Goal: Complete application form: Complete application form

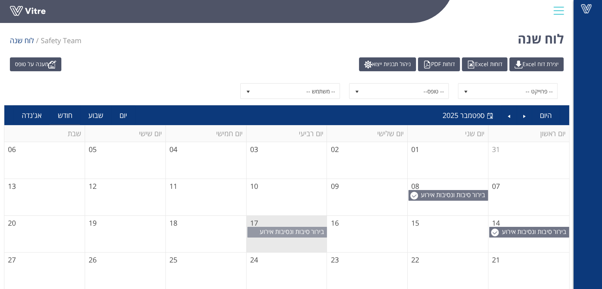
click at [286, 233] on span "בירור סיבות ונסיבות אירוע בטיחות." at bounding box center [293, 235] width 67 height 17
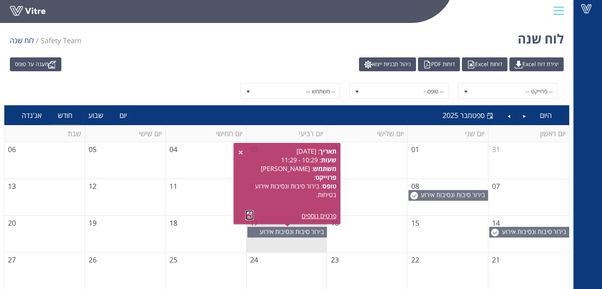
click at [250, 214] on link at bounding box center [250, 215] width 8 height 10
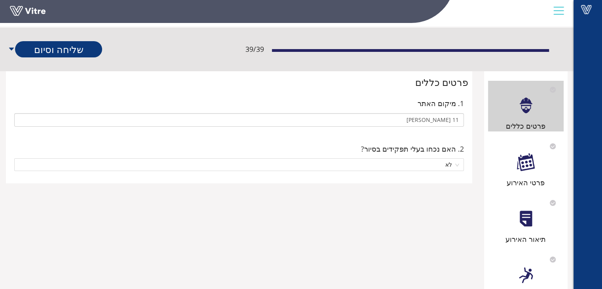
scroll to position [40, 0]
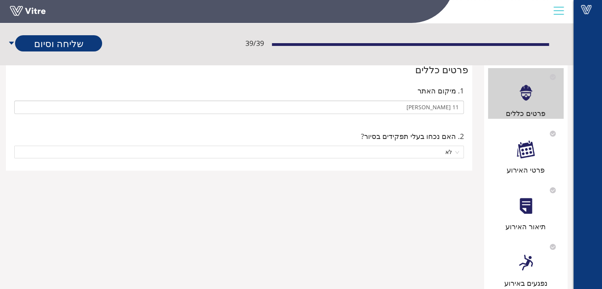
click at [527, 159] on div "פרטי האירוע" at bounding box center [526, 150] width 76 height 51
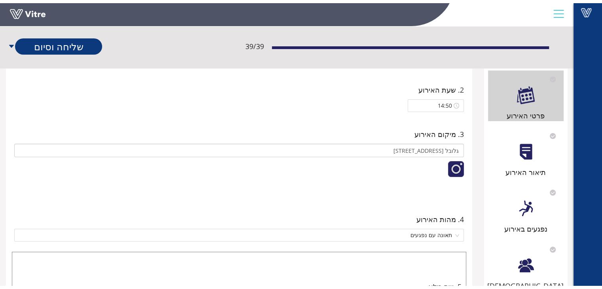
scroll to position [0, 0]
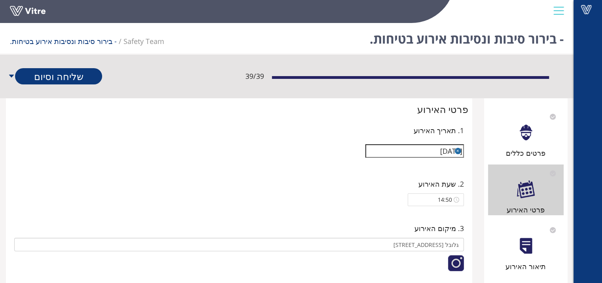
click at [508, 257] on div "תיאור האירוע" at bounding box center [526, 246] width 76 height 51
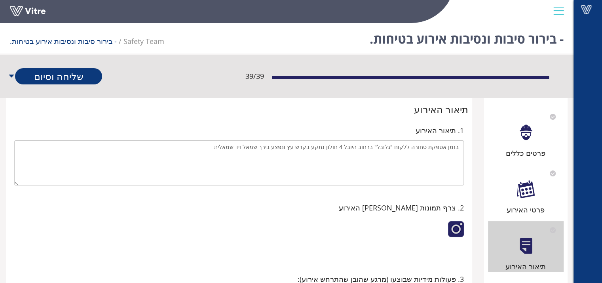
scroll to position [198, 0]
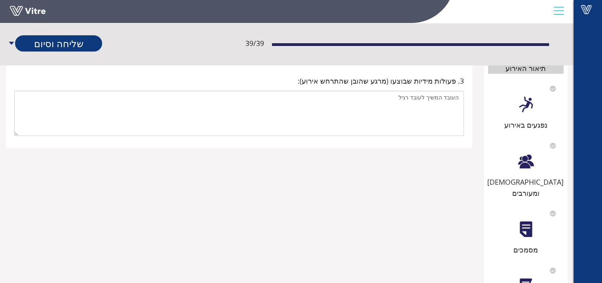
drag, startPoint x: 529, startPoint y: 126, endPoint x: 530, endPoint y: 142, distance: 15.5
click at [529, 126] on div "נפגעים באירוע" at bounding box center [526, 124] width 76 height 11
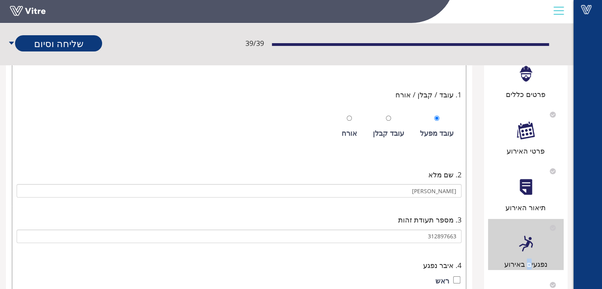
scroll to position [119, 0]
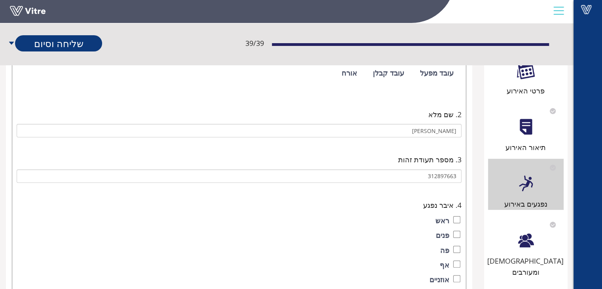
click at [526, 252] on div "[DEMOGRAPHIC_DATA] ומעורבים" at bounding box center [526, 247] width 76 height 62
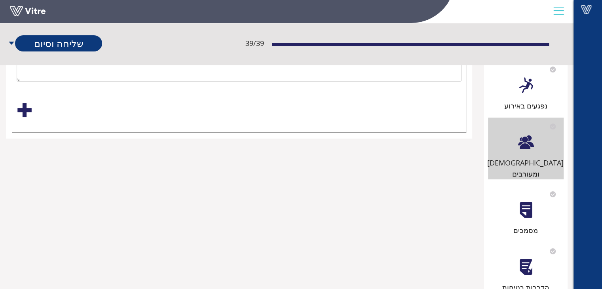
scroll to position [277, 0]
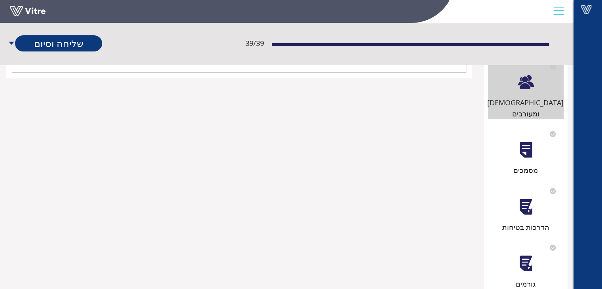
click at [527, 165] on div "מסמכים" at bounding box center [526, 170] width 76 height 11
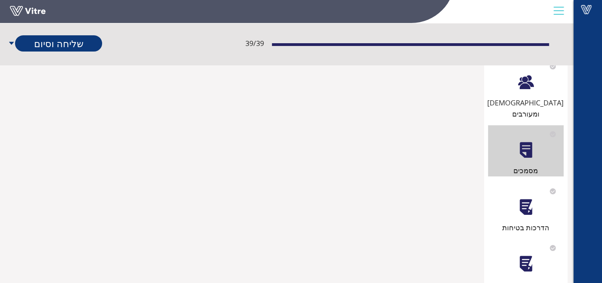
click at [523, 199] on div at bounding box center [526, 207] width 18 height 18
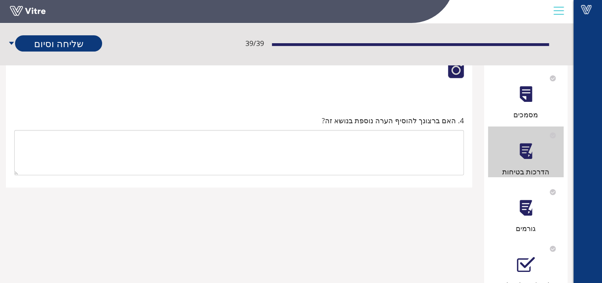
scroll to position [396, 0]
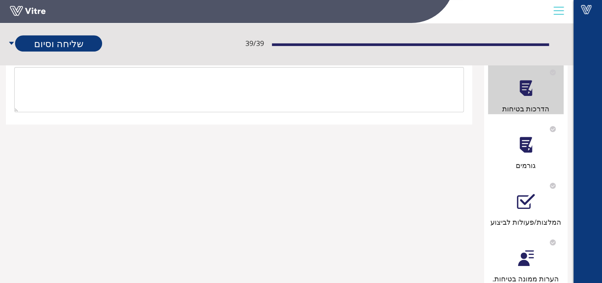
click at [534, 136] on div at bounding box center [526, 145] width 18 height 18
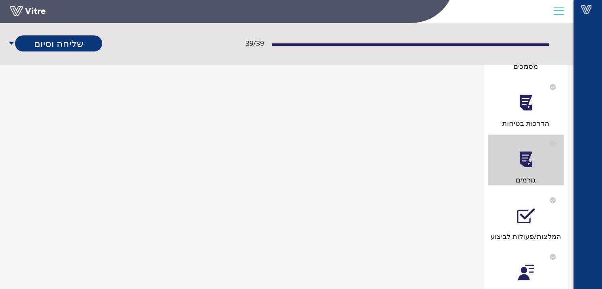
scroll to position [436, 0]
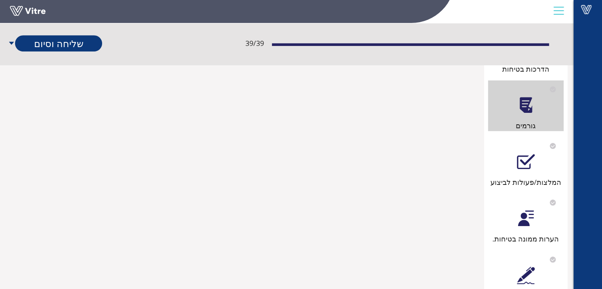
click at [521, 177] on div "המלצות/פעולות לביצוע" at bounding box center [526, 182] width 76 height 11
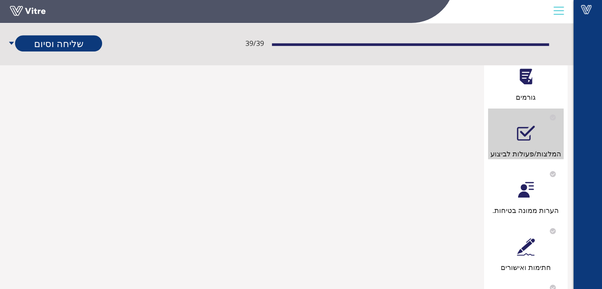
scroll to position [515, 0]
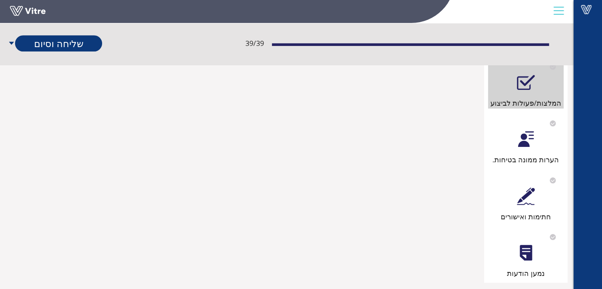
click at [522, 154] on div "הערות ממונה בטיחות." at bounding box center [526, 159] width 76 height 11
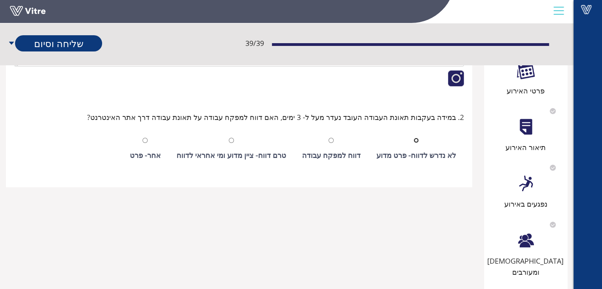
click at [419, 138] on input "radio" at bounding box center [416, 140] width 5 height 5
radio input "true"
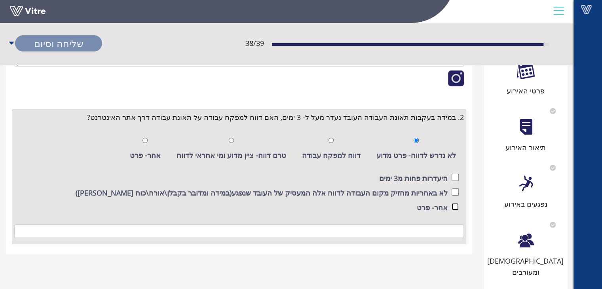
click at [455, 207] on input "checkbox" at bounding box center [455, 206] width 7 height 7
checkbox input "true"
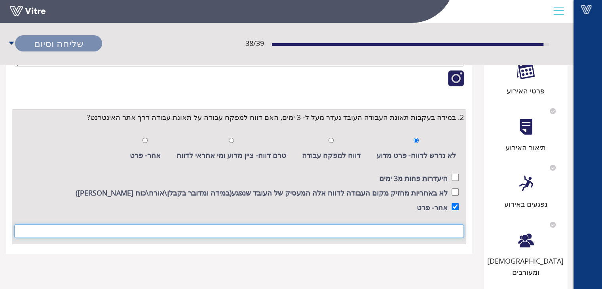
click at [444, 235] on input at bounding box center [239, 231] width 450 height 13
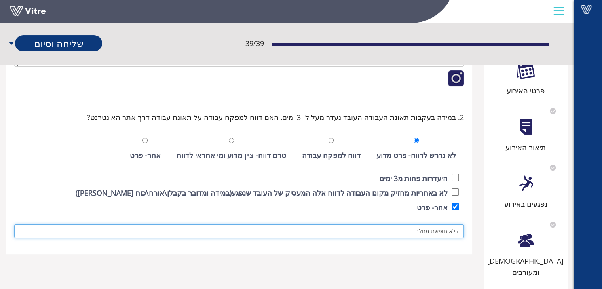
type input "ללא חופשת מחלה"
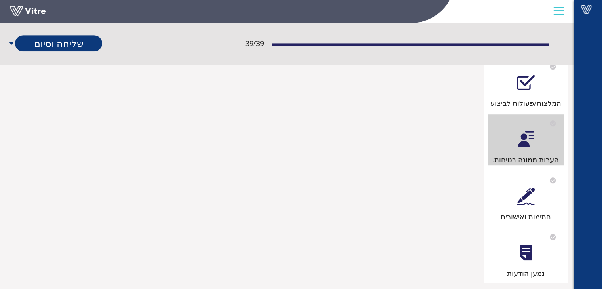
click at [538, 197] on div "חתימות ואישורים" at bounding box center [526, 196] width 76 height 51
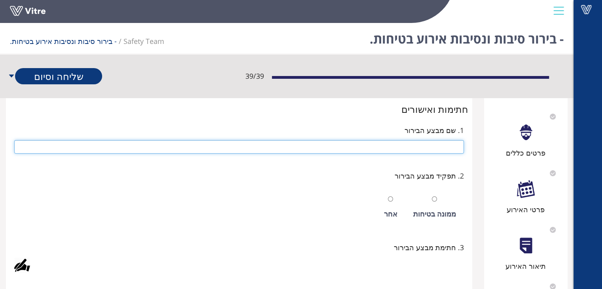
click at [451, 145] on input "text" at bounding box center [239, 146] width 450 height 13
type input "[PERSON_NAME]"
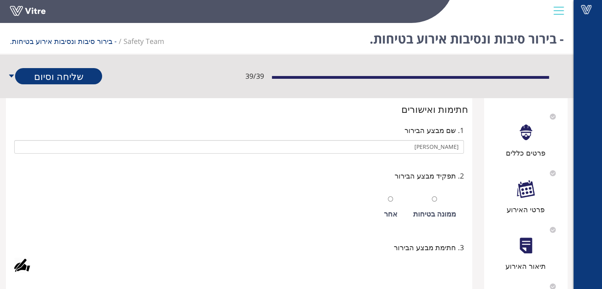
drag, startPoint x: 432, startPoint y: 202, endPoint x: 425, endPoint y: 211, distance: 11.8
click at [433, 202] on div at bounding box center [434, 198] width 5 height 11
radio input "true"
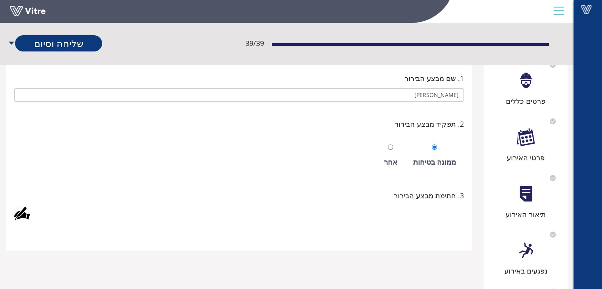
scroll to position [158, 0]
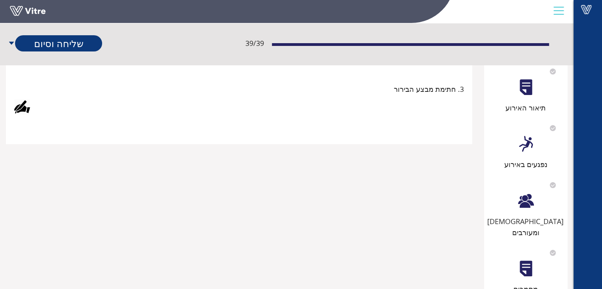
click at [19, 105] on div at bounding box center [22, 107] width 16 height 16
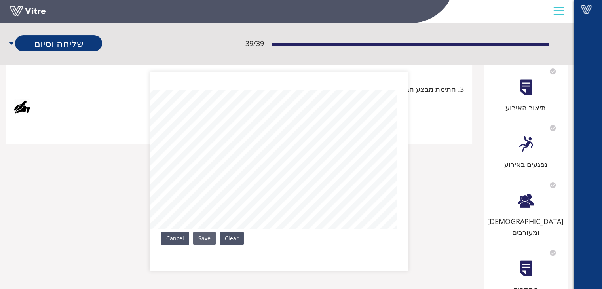
click at [205, 239] on link "Save" at bounding box center [204, 238] width 23 height 13
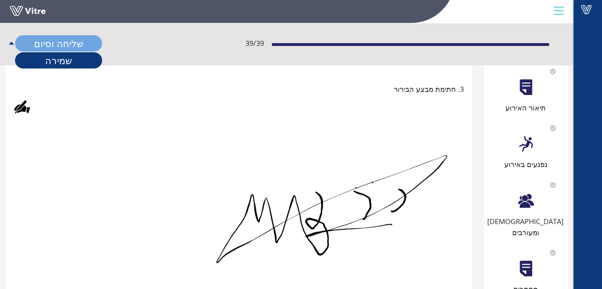
click at [57, 42] on link "שליחה וסיום" at bounding box center [58, 43] width 87 height 16
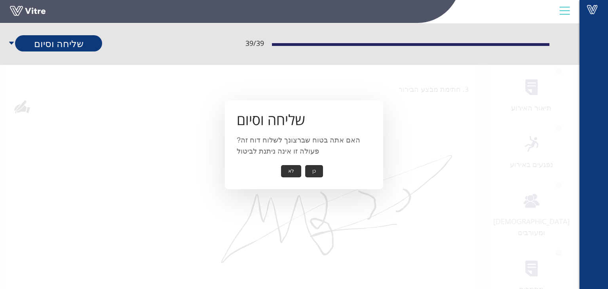
click at [313, 168] on button "כן" at bounding box center [314, 171] width 18 height 12
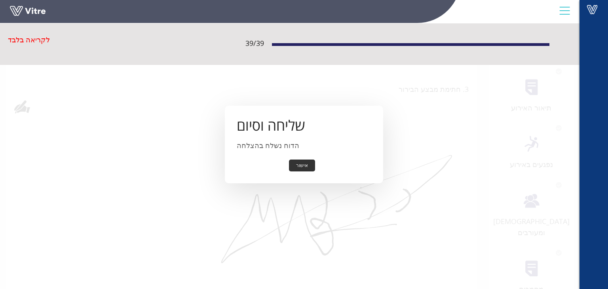
click at [303, 163] on button "אישור" at bounding box center [302, 166] width 26 height 12
